Goal: Check status: Check status

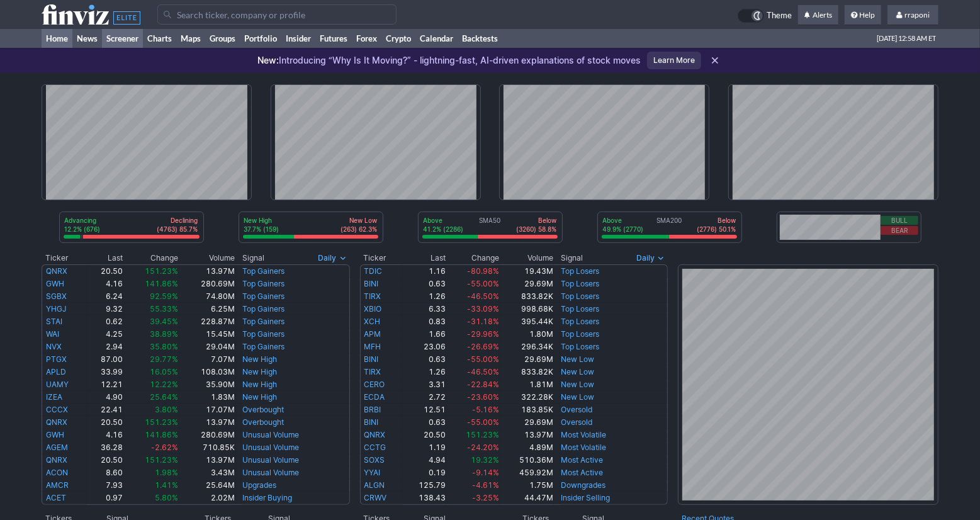
click at [138, 42] on link "Screener" at bounding box center [122, 38] width 41 height 19
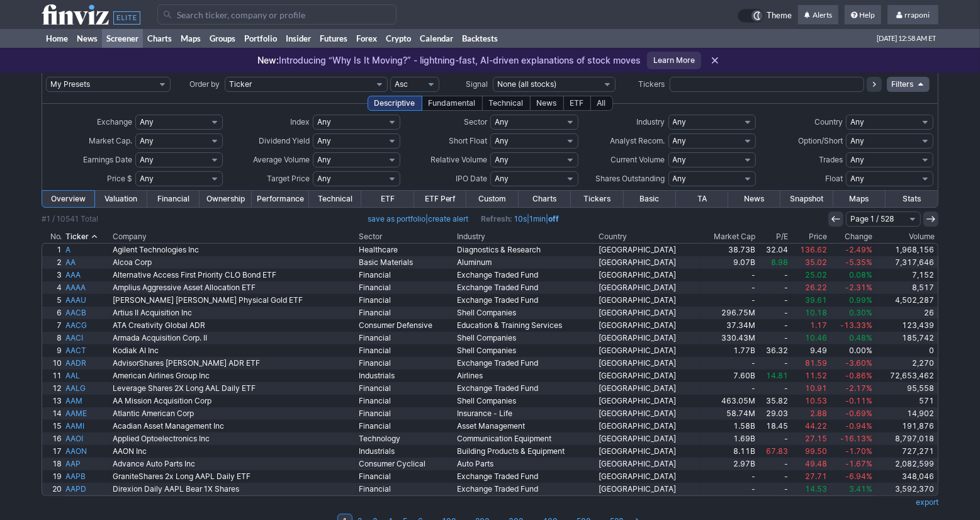
click at [695, 87] on input "text" at bounding box center [767, 84] width 194 height 15
type input "silj"
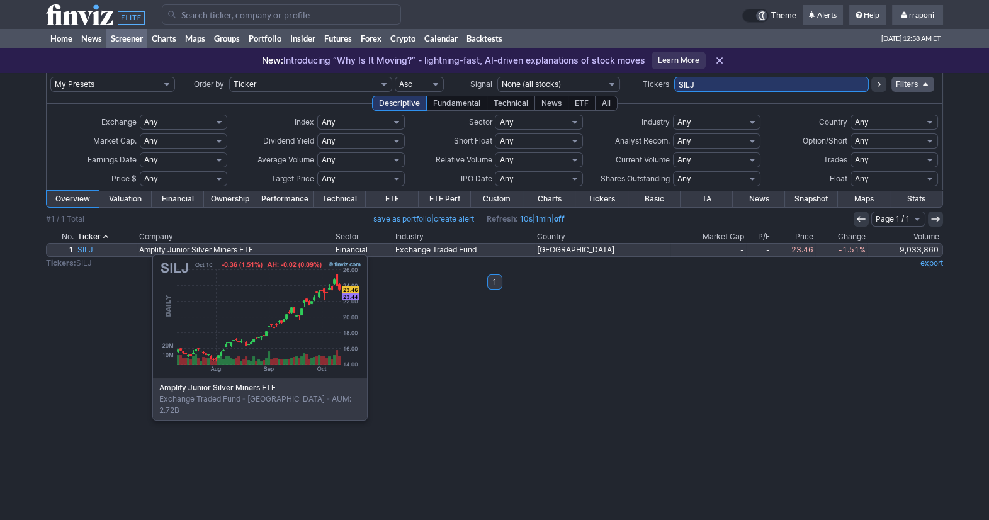
click at [89, 248] on link "SILJ" at bounding box center [107, 250] width 62 height 13
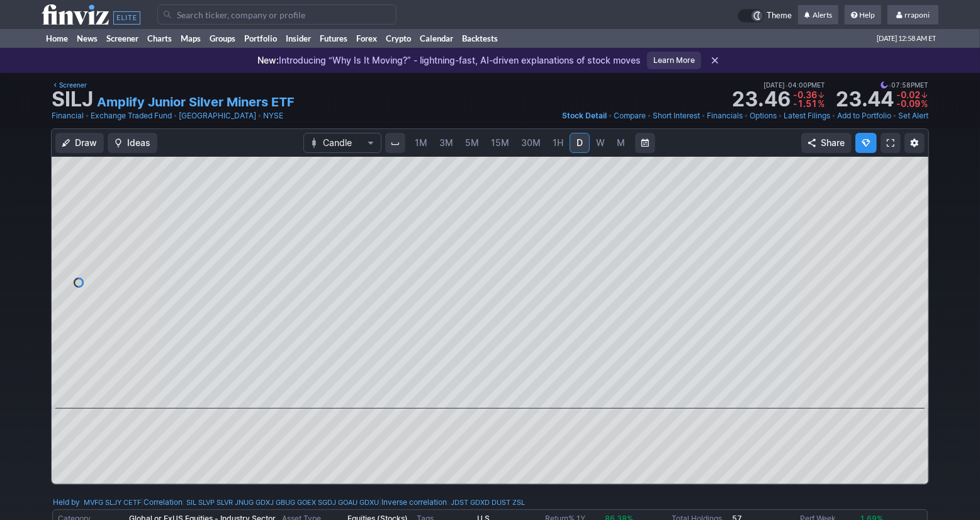
click at [621, 147] on span "M" at bounding box center [621, 142] width 8 height 11
click at [271, 38] on link "Portfolio" at bounding box center [261, 38] width 42 height 19
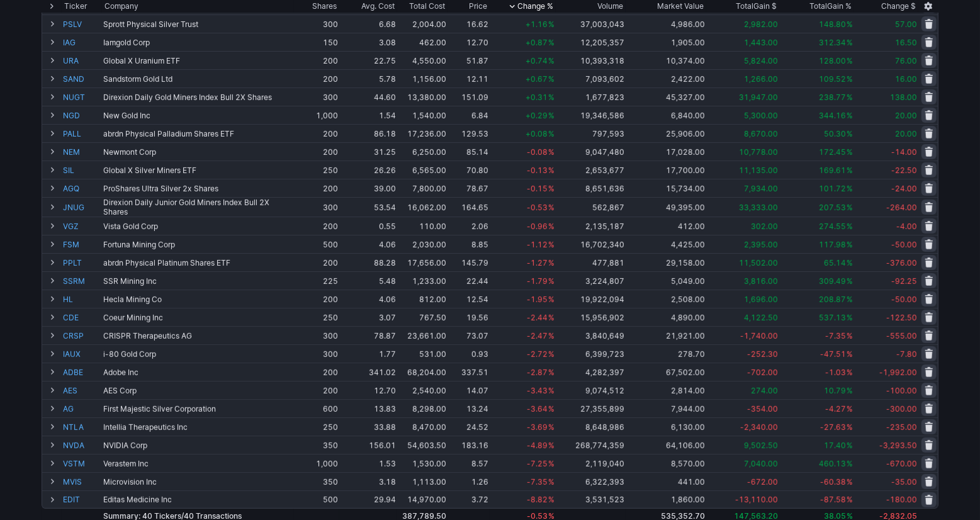
scroll to position [375, 0]
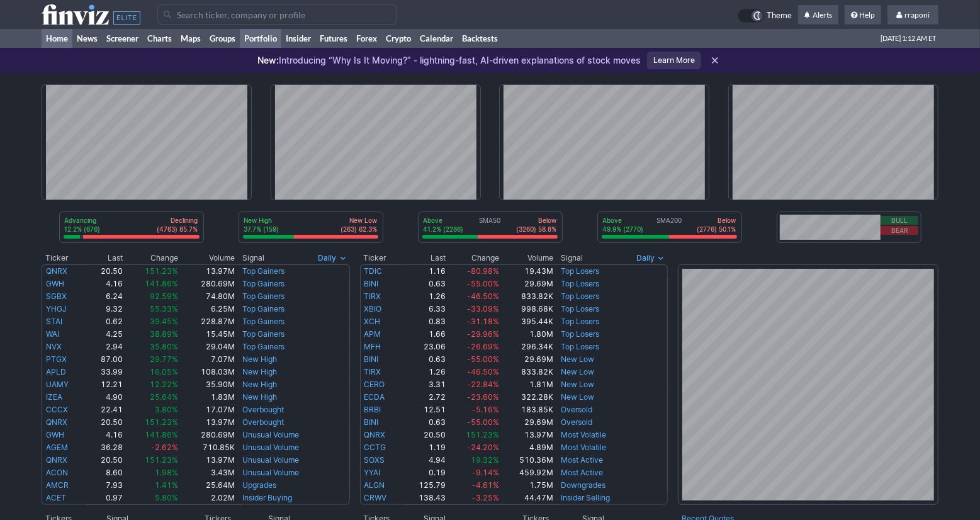
click at [273, 42] on link "Portfolio" at bounding box center [261, 38] width 42 height 19
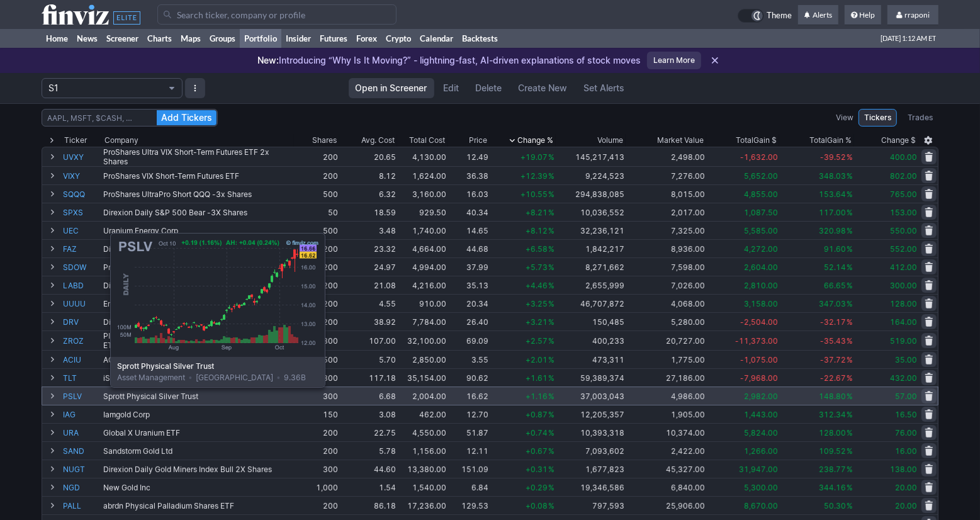
click at [79, 397] on link "PSLV" at bounding box center [82, 396] width 38 height 18
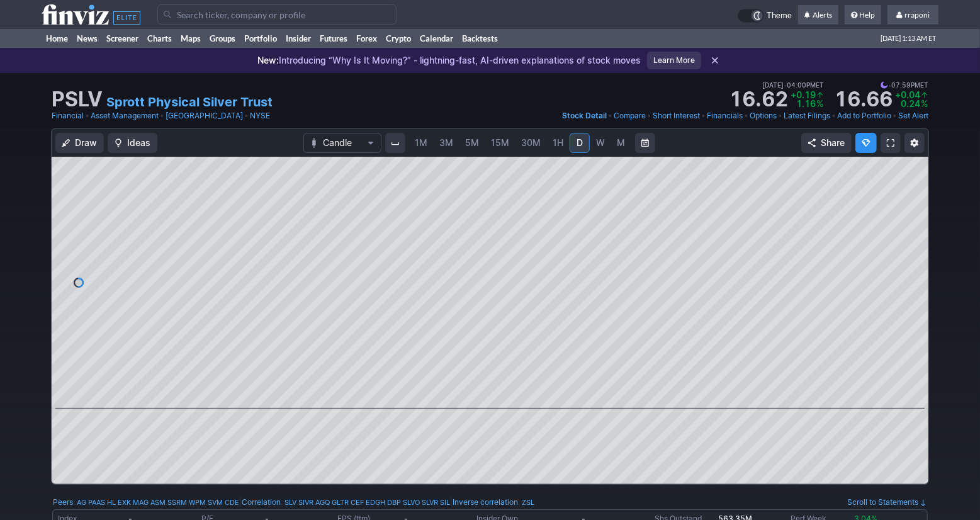
click at [616, 151] on link "M" at bounding box center [621, 143] width 20 height 20
click at [473, 391] on span at bounding box center [478, 391] width 16 height 10
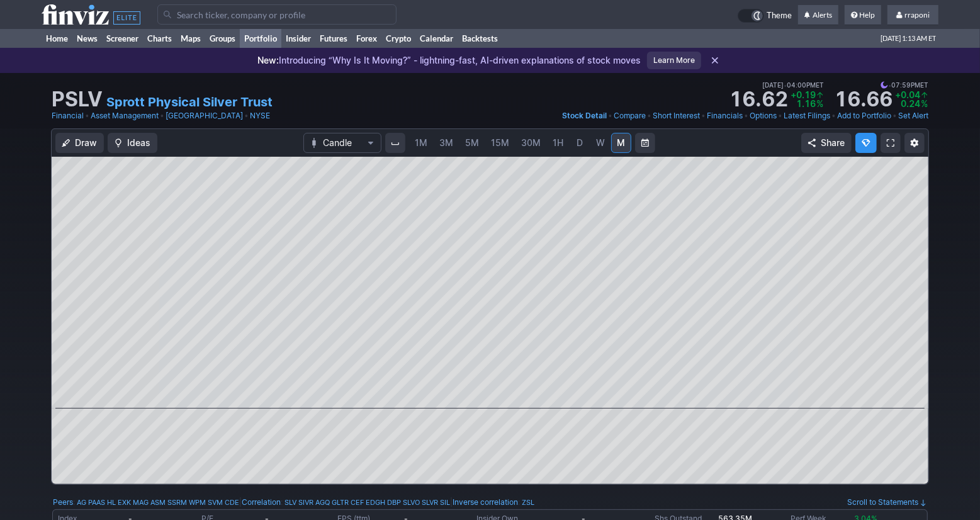
click at [271, 38] on link "Portfolio" at bounding box center [261, 38] width 42 height 19
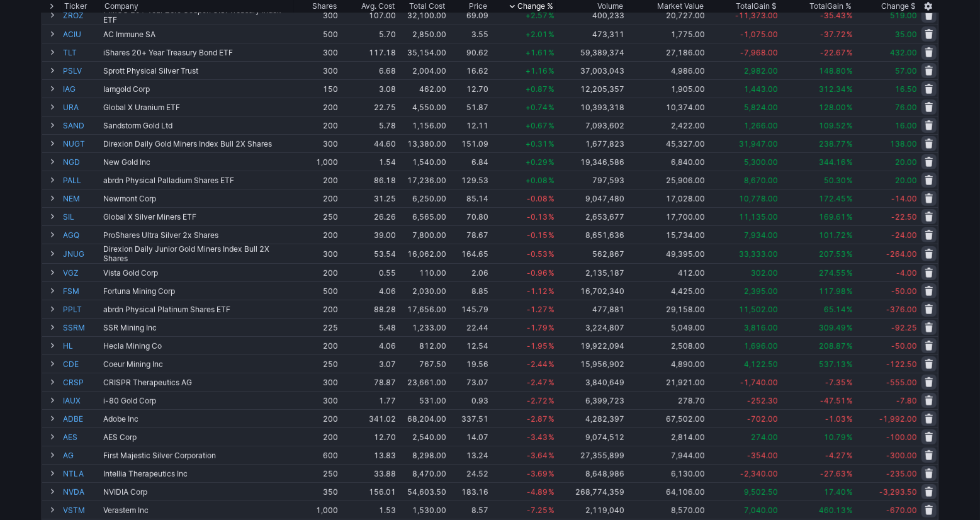
scroll to position [327, 0]
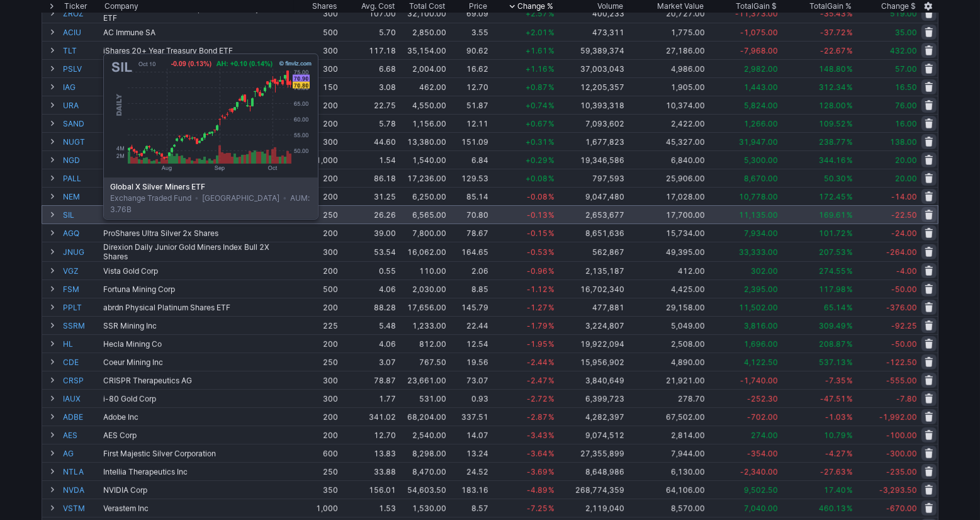
click at [72, 217] on link "SIL" at bounding box center [82, 215] width 38 height 18
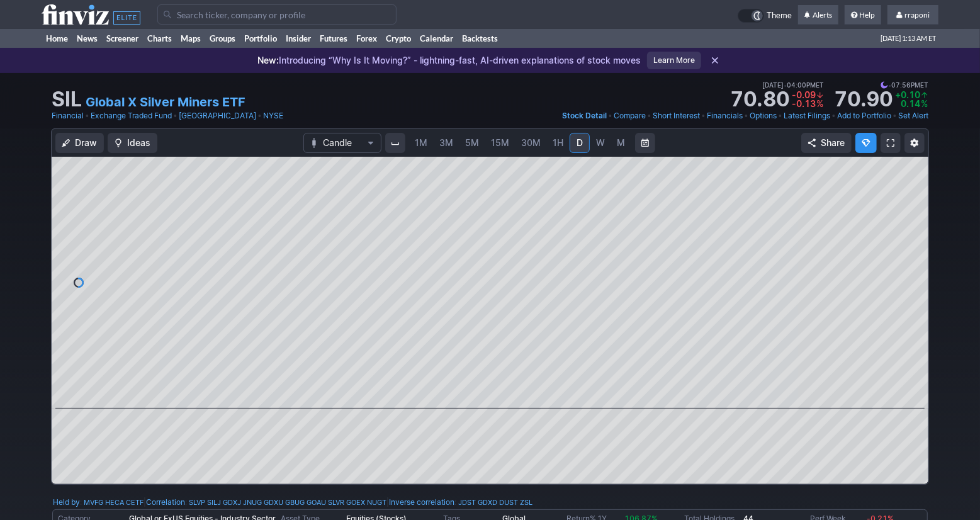
click at [612, 147] on link "M" at bounding box center [621, 143] width 20 height 20
click at [266, 43] on link "Portfolio" at bounding box center [261, 38] width 42 height 19
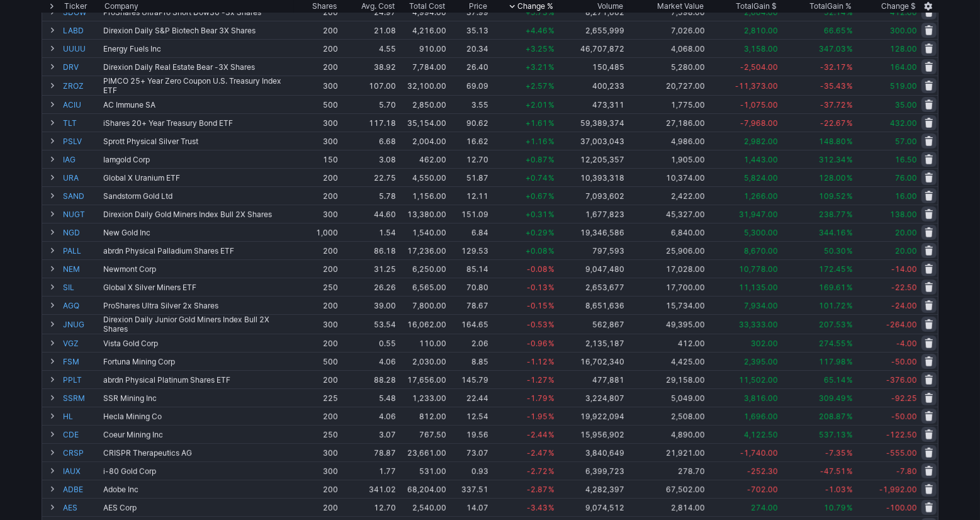
scroll to position [260, 0]
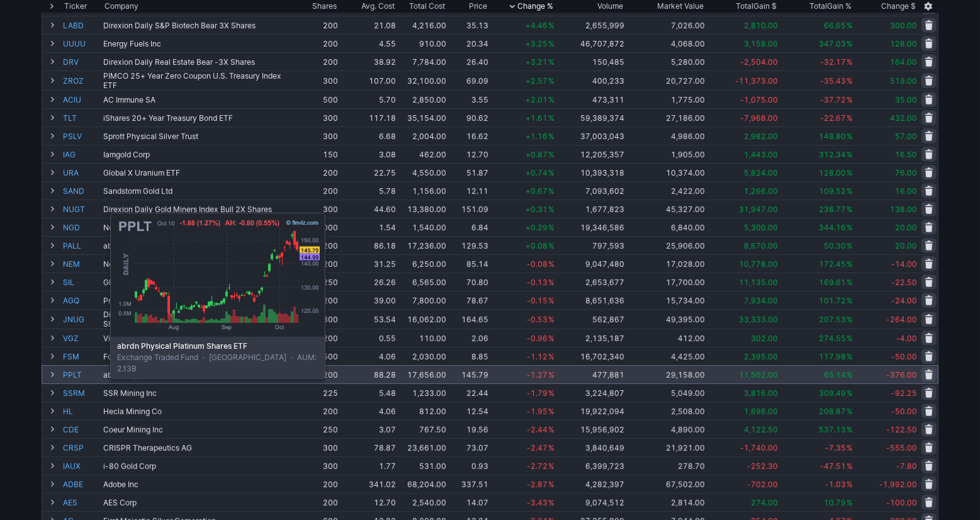
click at [79, 376] on link "PPLT" at bounding box center [82, 375] width 38 height 18
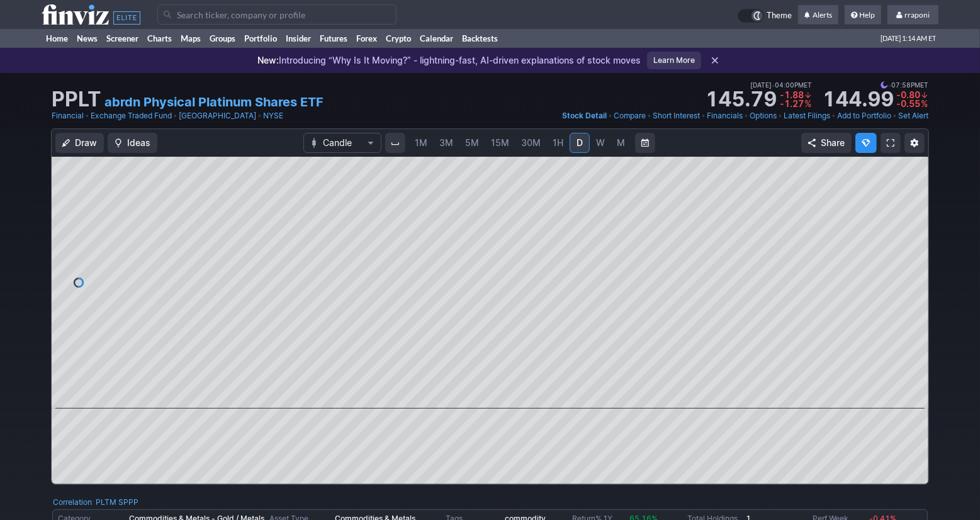
click at [628, 147] on link "M" at bounding box center [621, 143] width 20 height 20
click at [477, 396] on button at bounding box center [479, 390] width 18 height 15
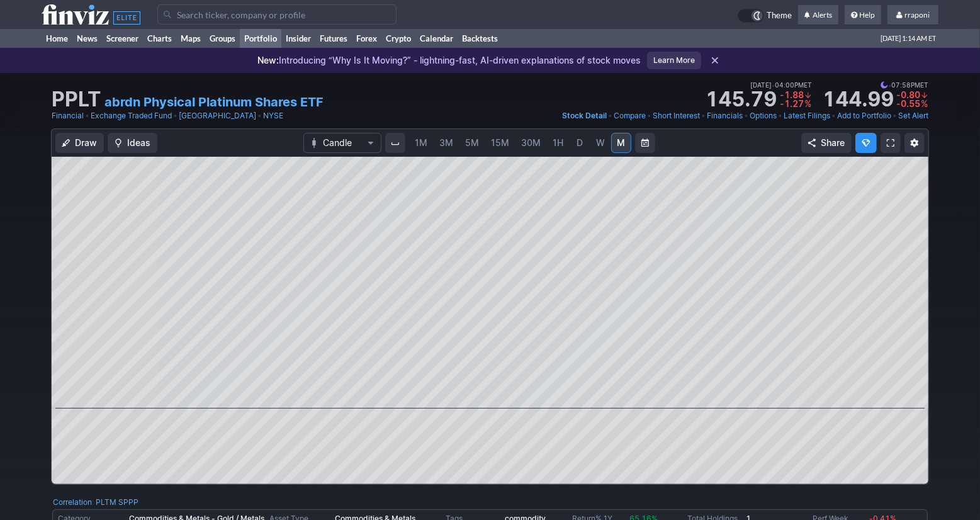
click at [279, 45] on link "Portfolio" at bounding box center [261, 38] width 42 height 19
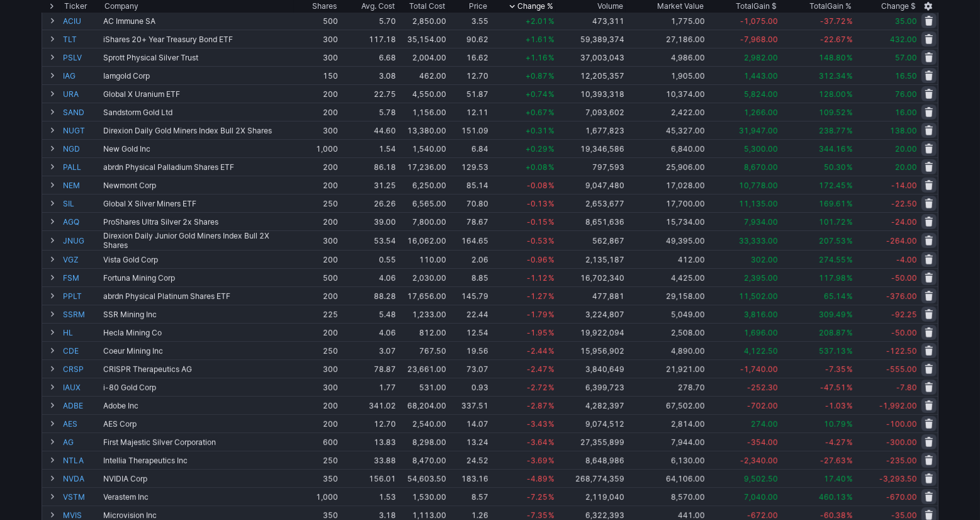
scroll to position [332, 0]
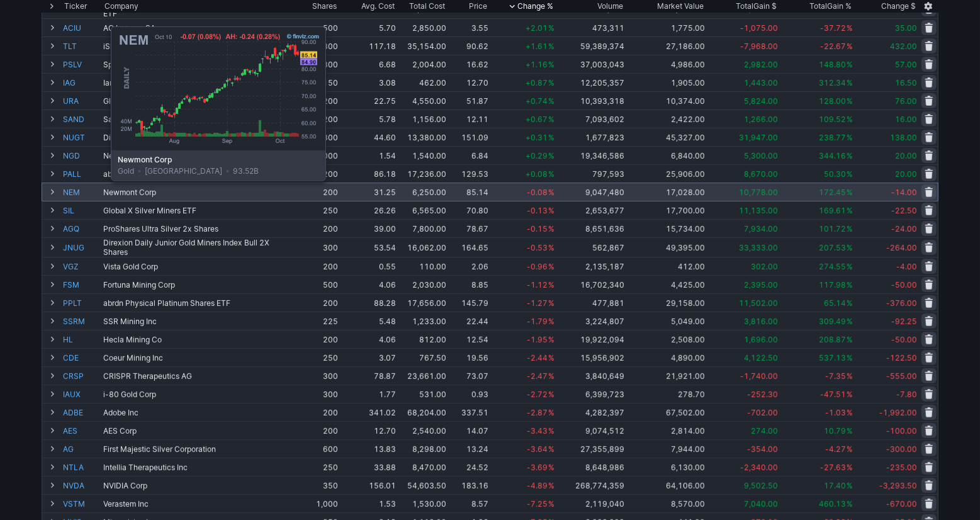
click at [79, 189] on link "NEM" at bounding box center [82, 192] width 38 height 18
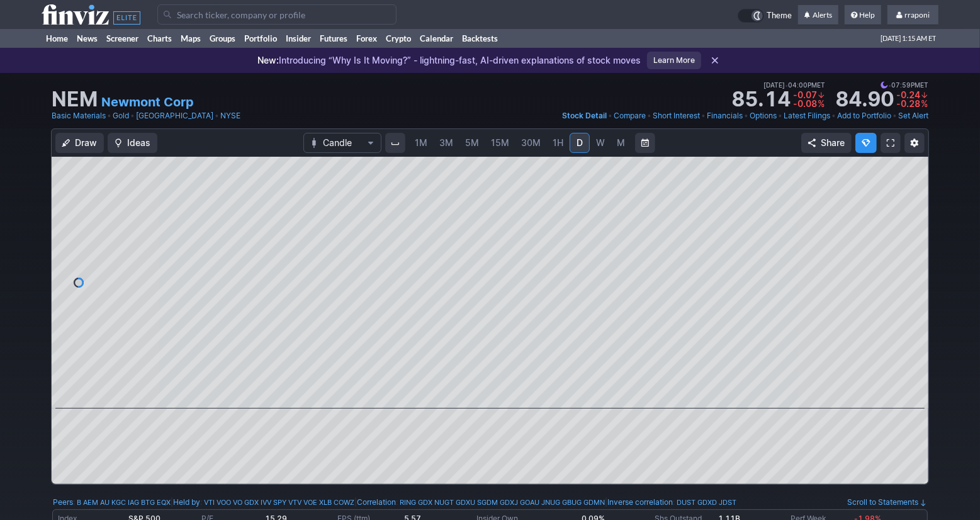
click at [627, 147] on link "M" at bounding box center [621, 143] width 20 height 20
click at [480, 397] on button at bounding box center [479, 390] width 18 height 15
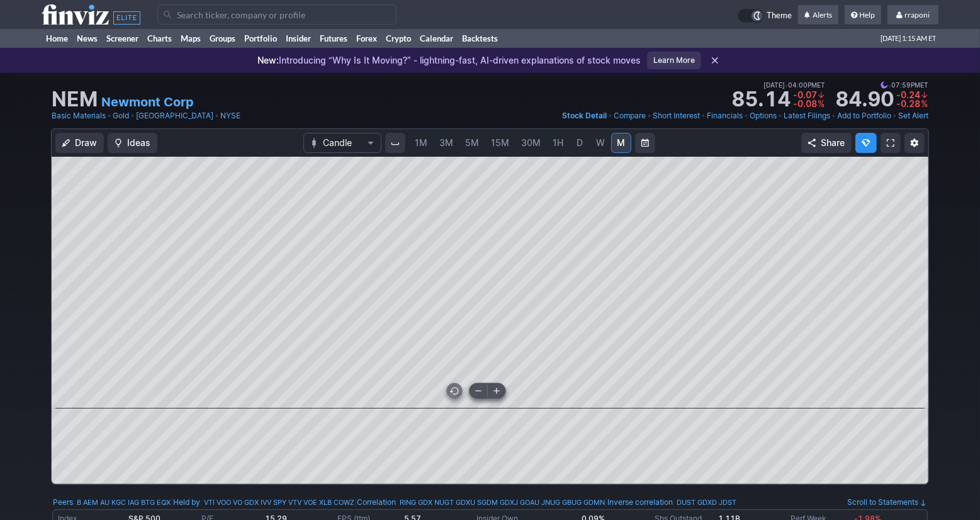
click at [480, 397] on button at bounding box center [479, 390] width 18 height 15
click at [271, 43] on link "Portfolio" at bounding box center [261, 38] width 42 height 19
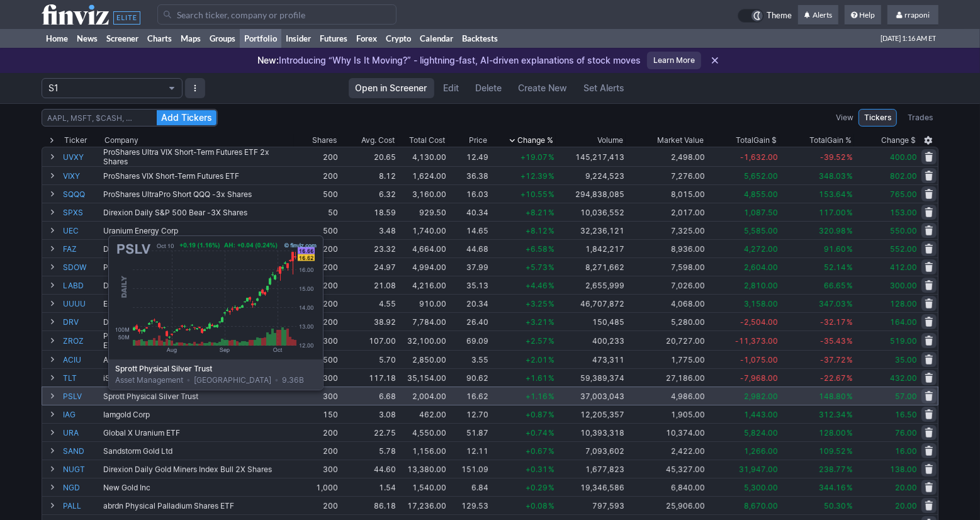
click at [77, 399] on link "PSLV" at bounding box center [82, 396] width 38 height 18
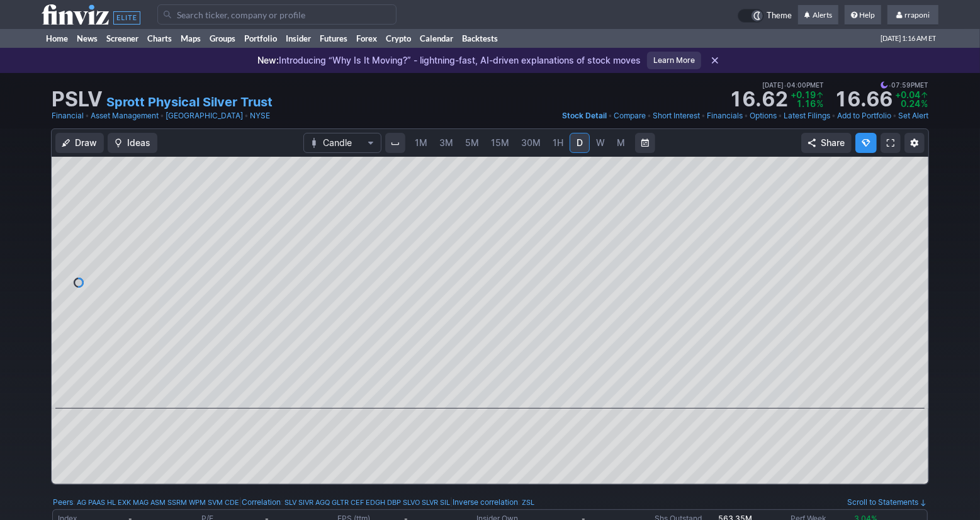
click at [619, 144] on span "M" at bounding box center [621, 142] width 8 height 11
click at [500, 145] on span "15M" at bounding box center [500, 142] width 18 height 11
click at [273, 42] on link "Portfolio" at bounding box center [261, 38] width 42 height 19
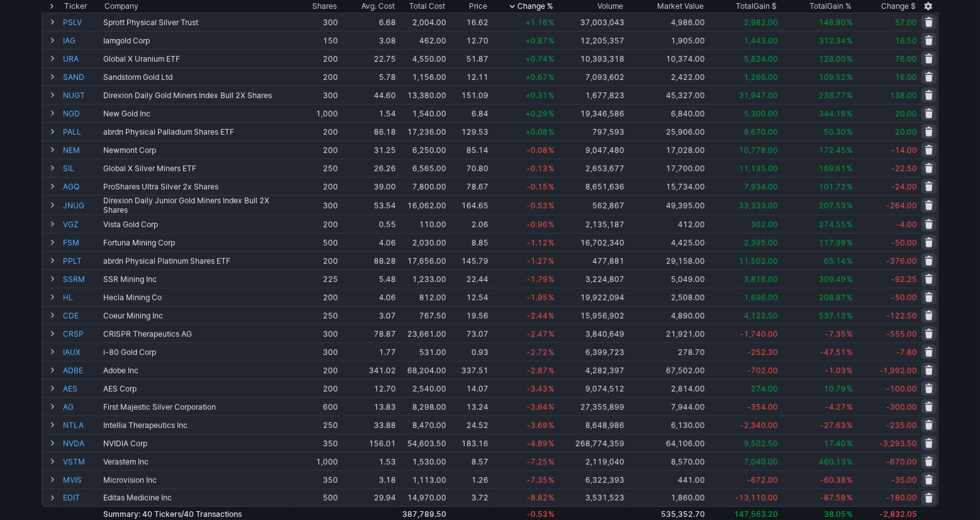
scroll to position [377, 0]
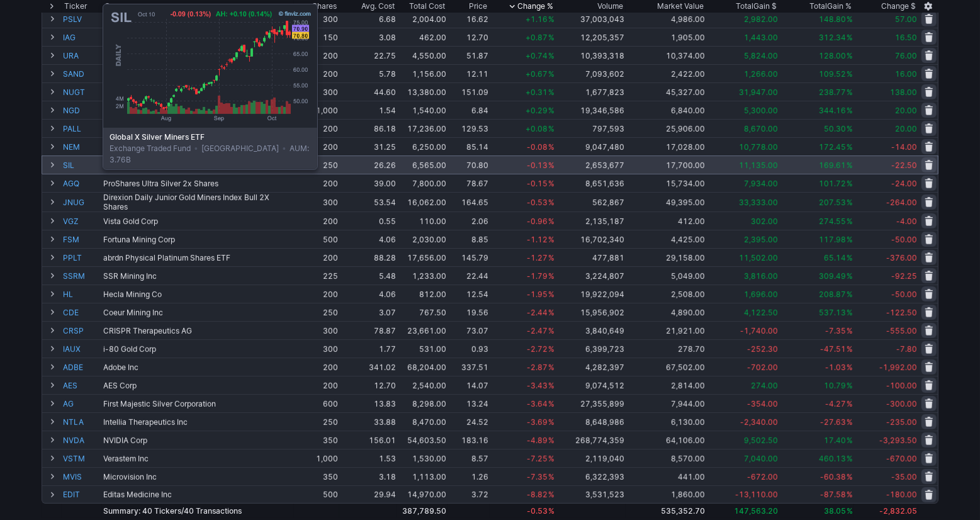
click at [70, 167] on link "SIL" at bounding box center [82, 165] width 38 height 18
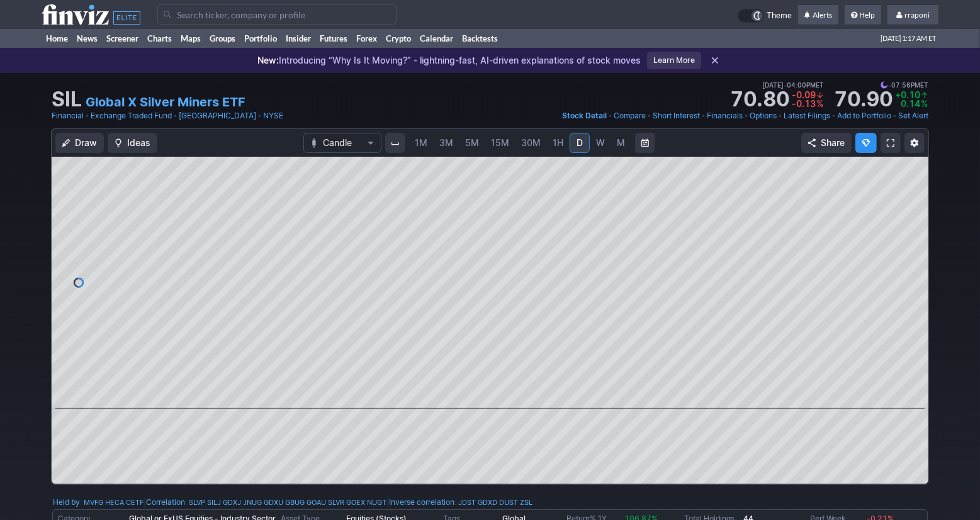
click at [621, 147] on span "M" at bounding box center [621, 142] width 8 height 11
click at [271, 43] on link "Portfolio" at bounding box center [261, 38] width 42 height 19
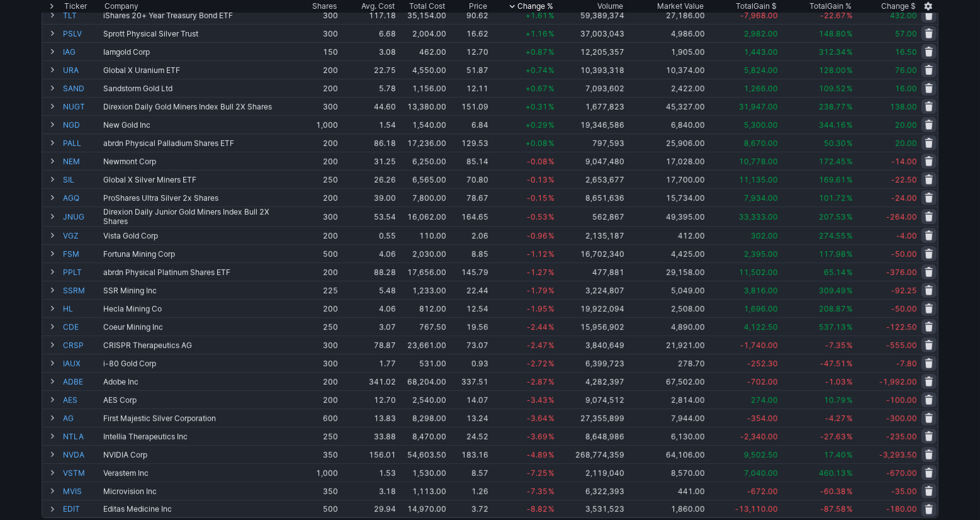
scroll to position [390, 0]
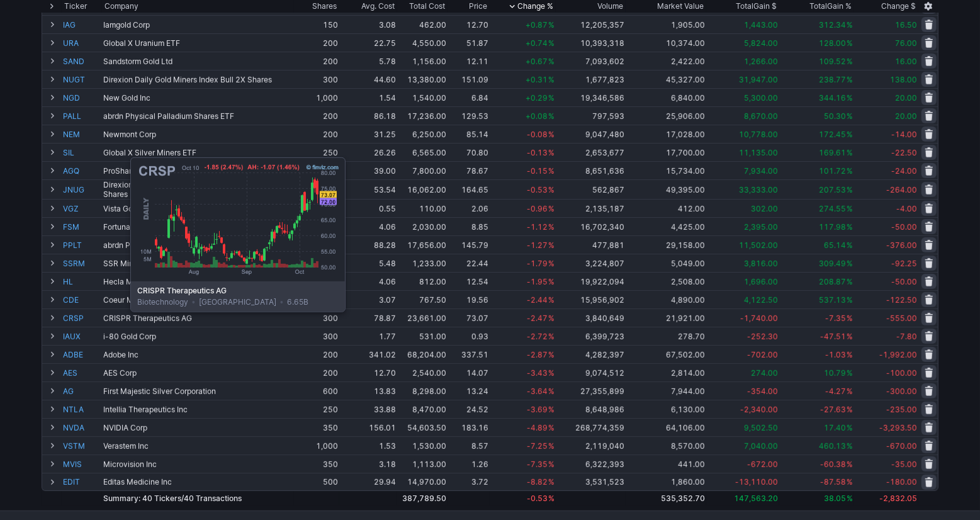
click at [99, 321] on link "CRSP" at bounding box center [82, 318] width 38 height 18
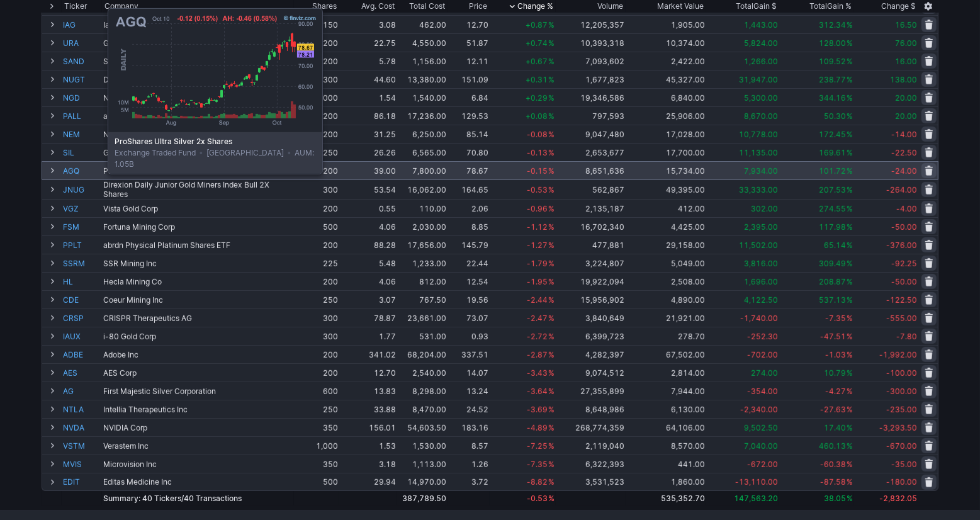
click at [76, 172] on link "AGQ" at bounding box center [82, 171] width 38 height 18
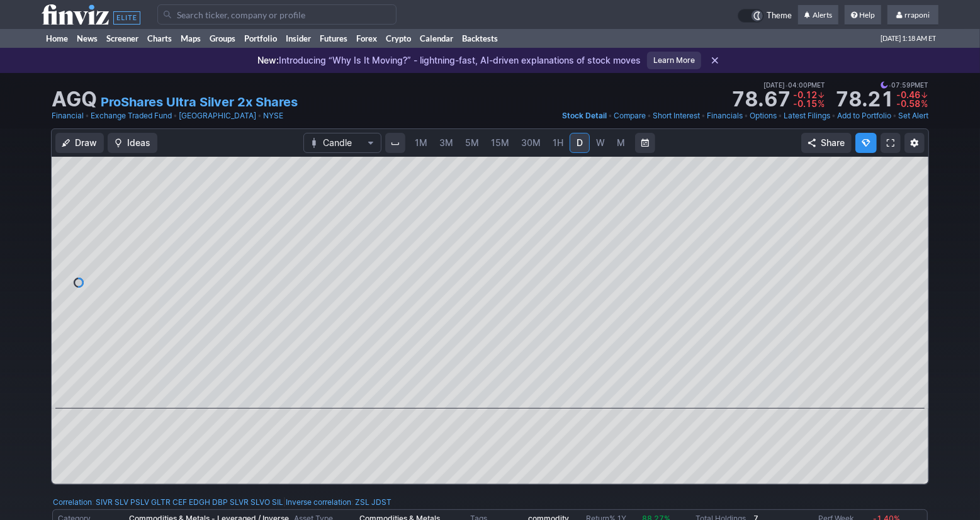
click at [620, 147] on span "M" at bounding box center [621, 142] width 8 height 11
click at [278, 38] on link "Portfolio" at bounding box center [261, 38] width 42 height 19
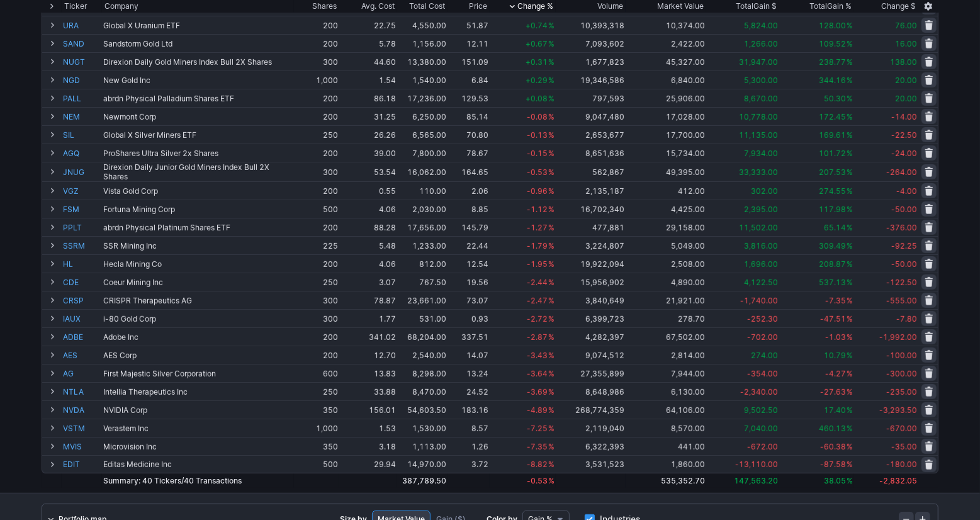
scroll to position [410, 0]
